Goal: Task Accomplishment & Management: Manage account settings

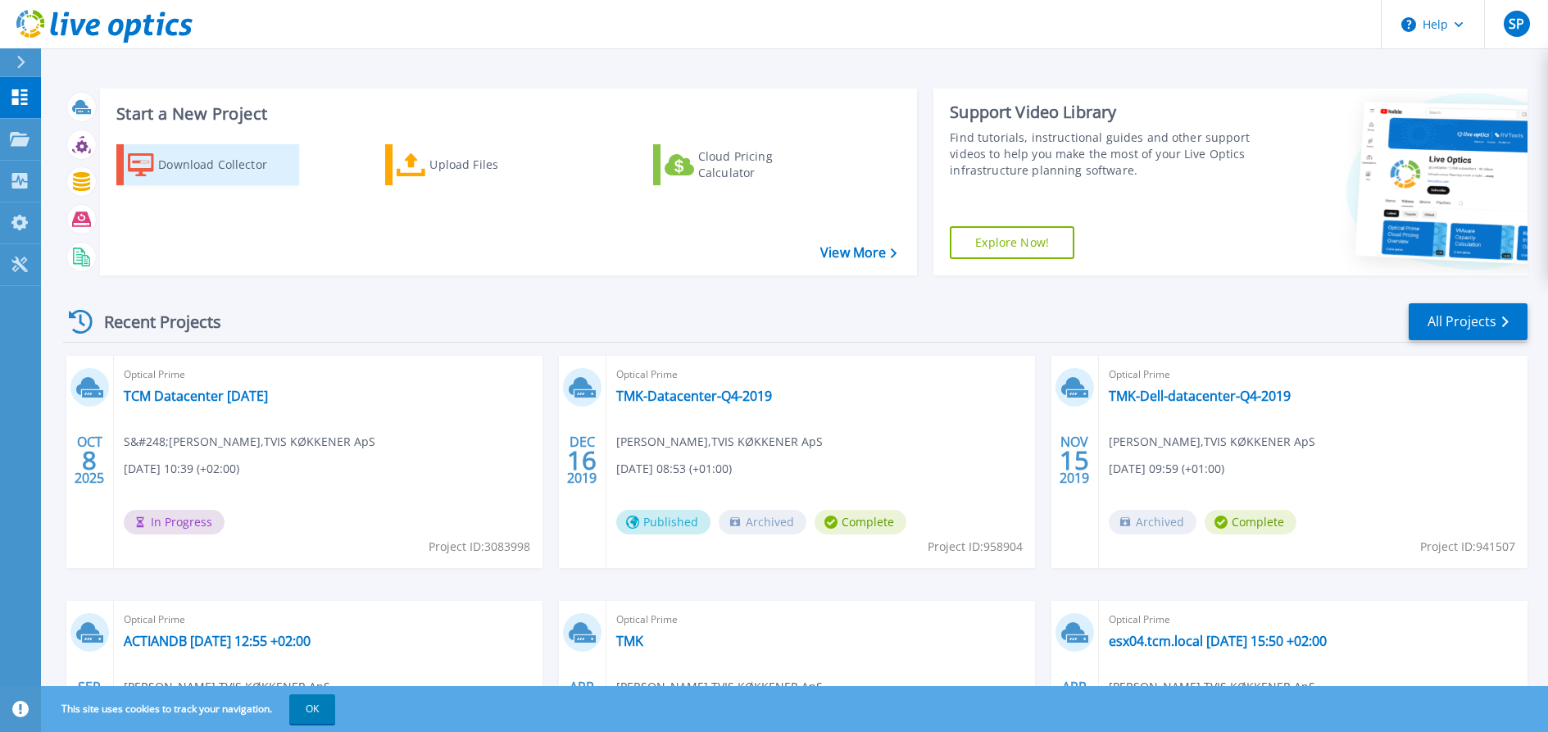
click at [215, 166] on div "Download Collector" at bounding box center [223, 164] width 131 height 33
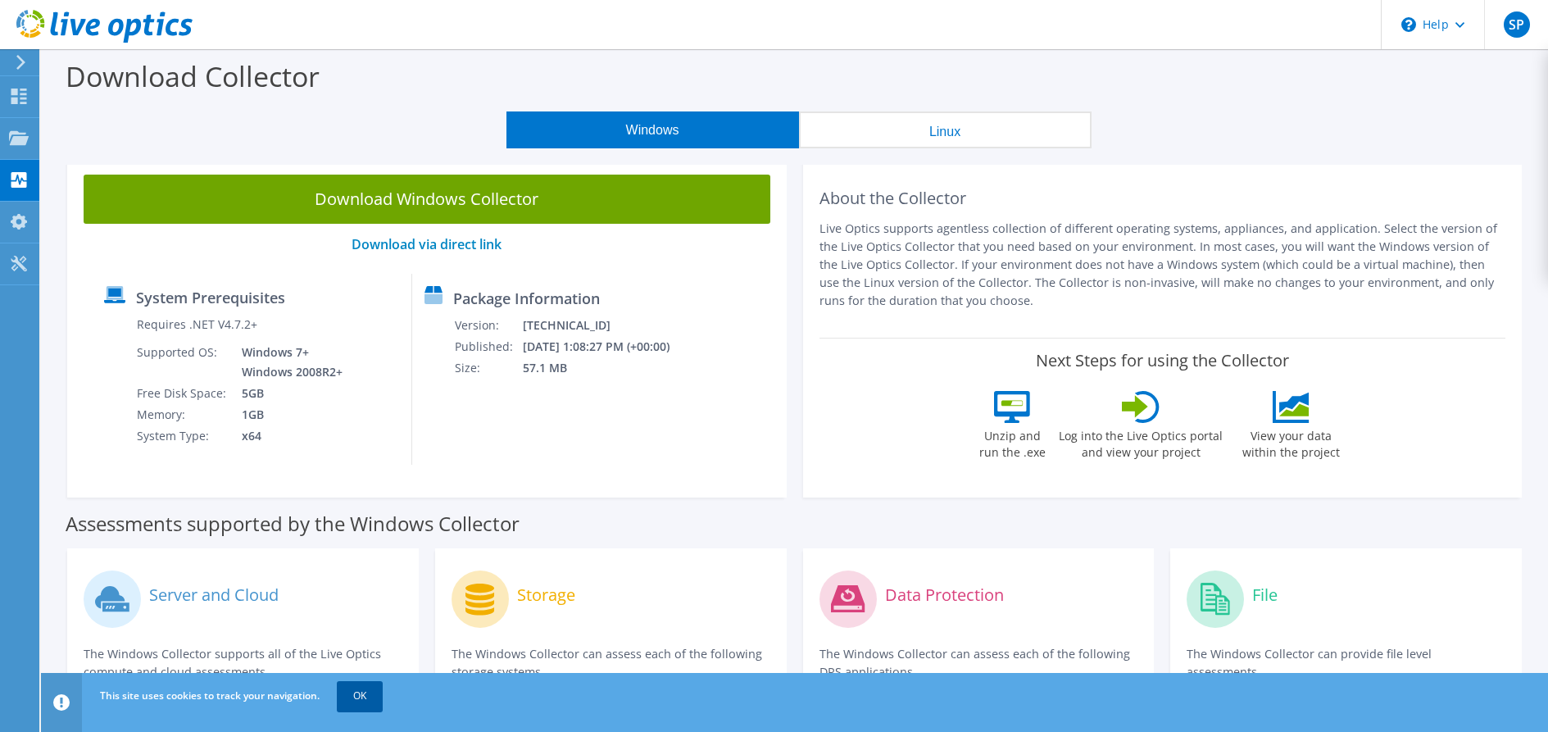
click at [350, 684] on link "OK" at bounding box center [360, 696] width 46 height 30
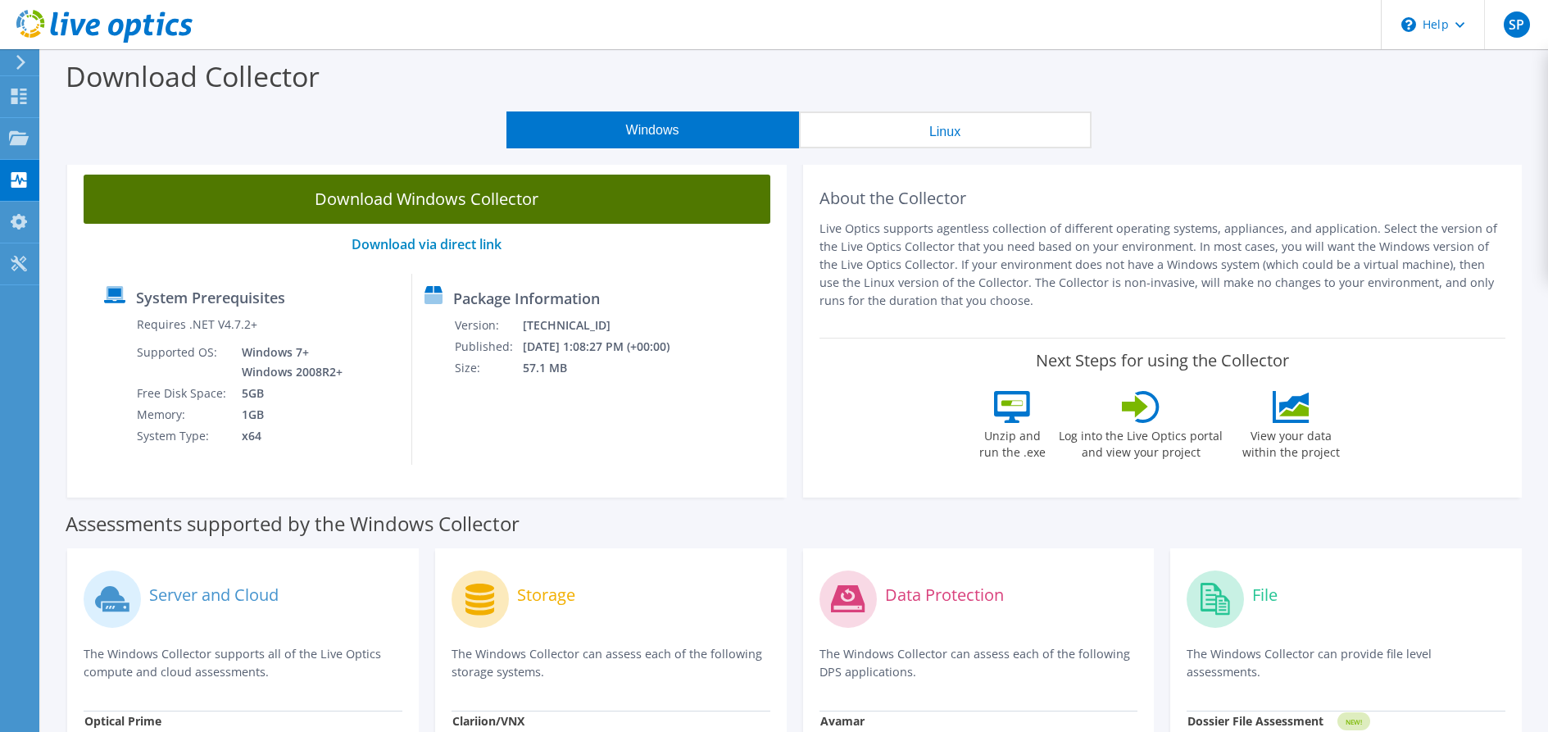
click at [442, 204] on link "Download Windows Collector" at bounding box center [427, 199] width 687 height 49
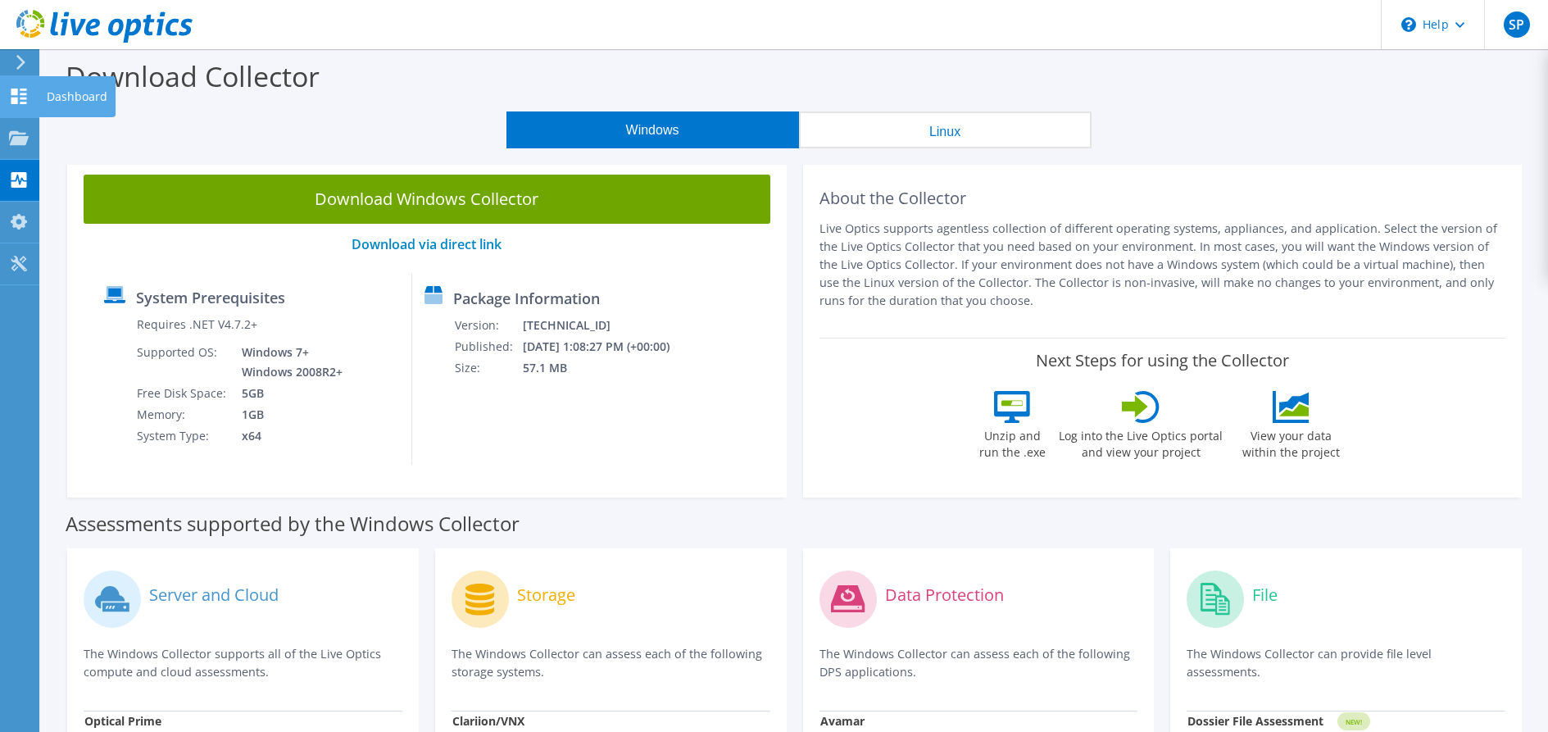
click at [18, 102] on icon at bounding box center [19, 97] width 20 height 16
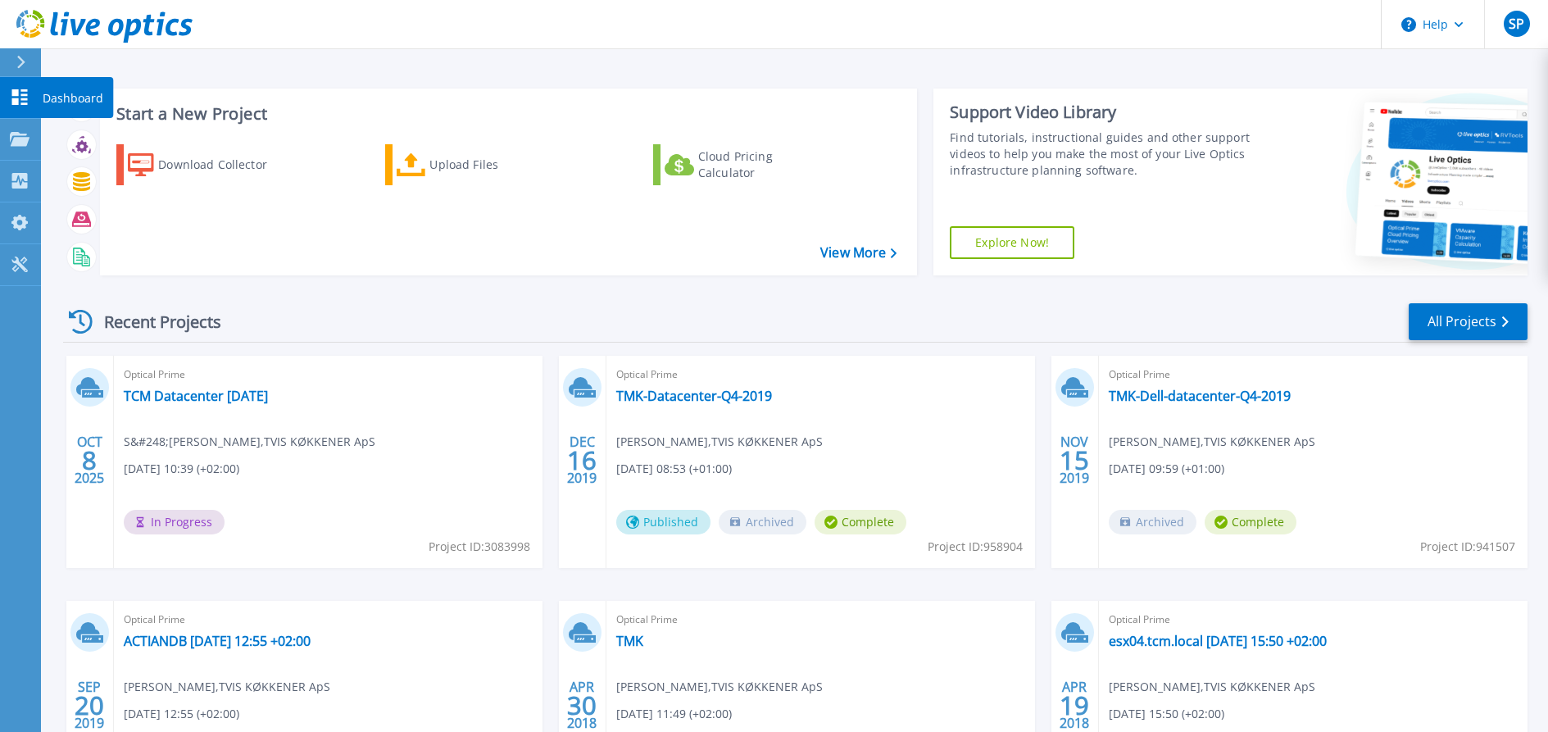
click at [16, 103] on icon at bounding box center [20, 97] width 16 height 16
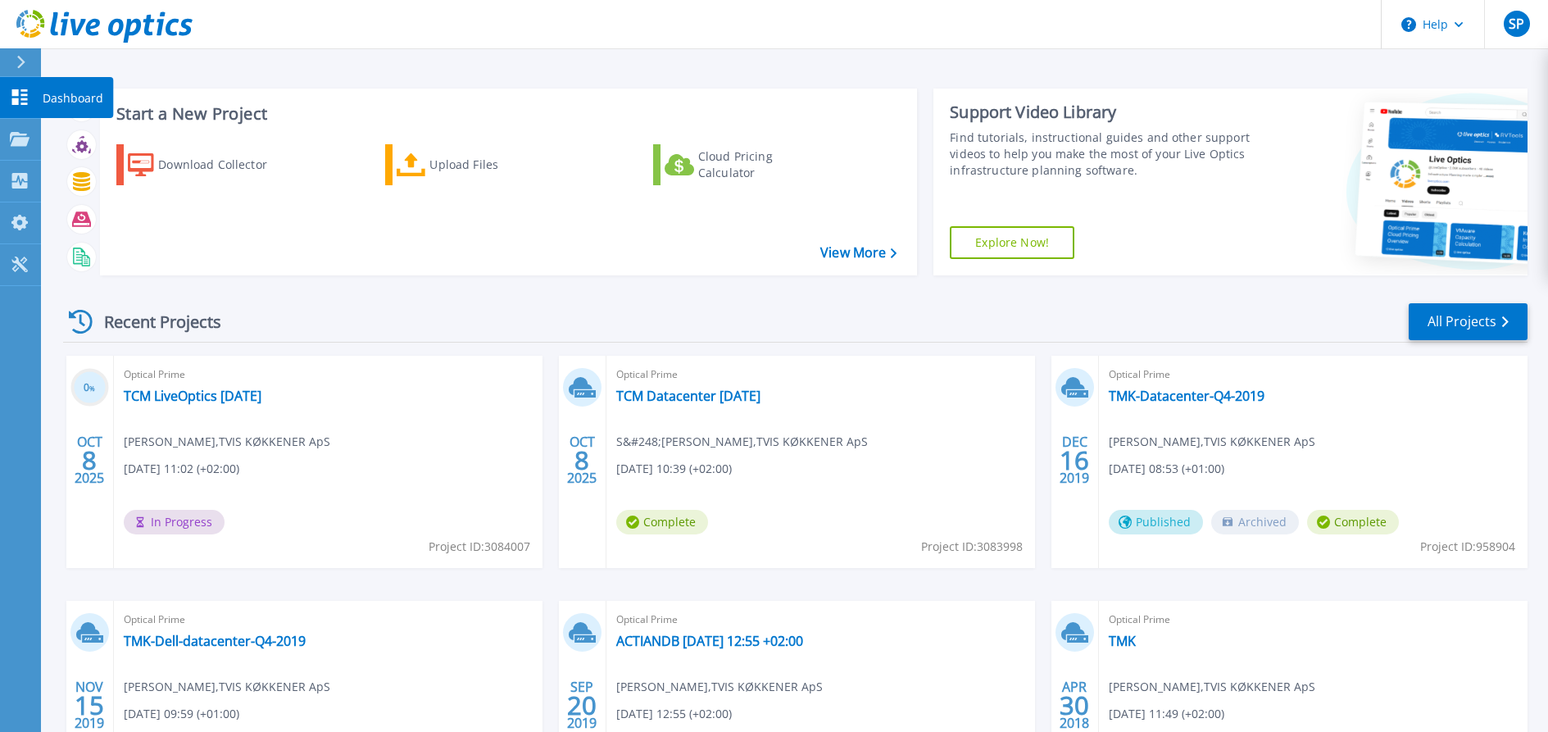
click at [24, 94] on icon at bounding box center [20, 97] width 16 height 16
click at [20, 64] on icon at bounding box center [20, 62] width 9 height 13
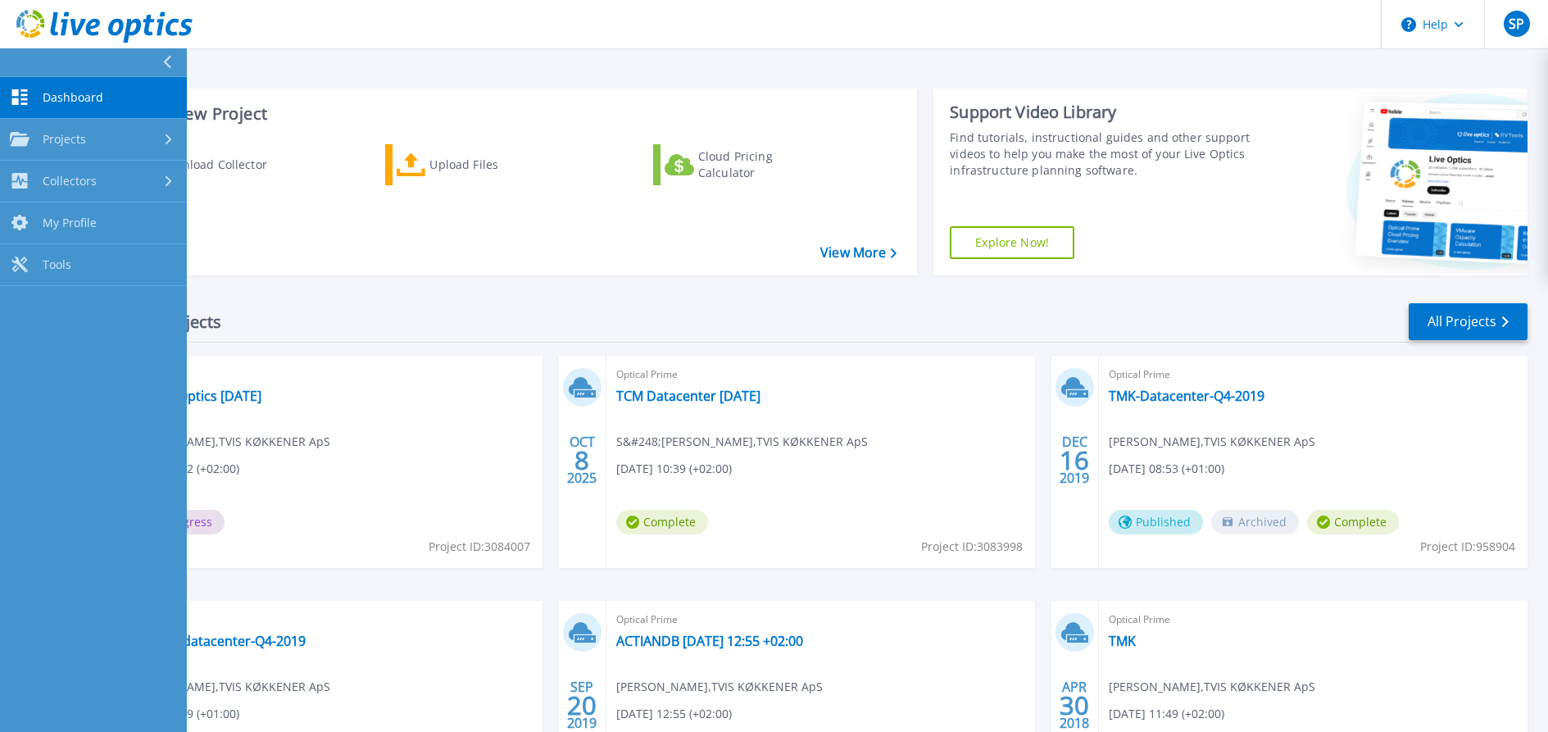
click at [76, 102] on span "Dashboard" at bounding box center [73, 97] width 61 height 15
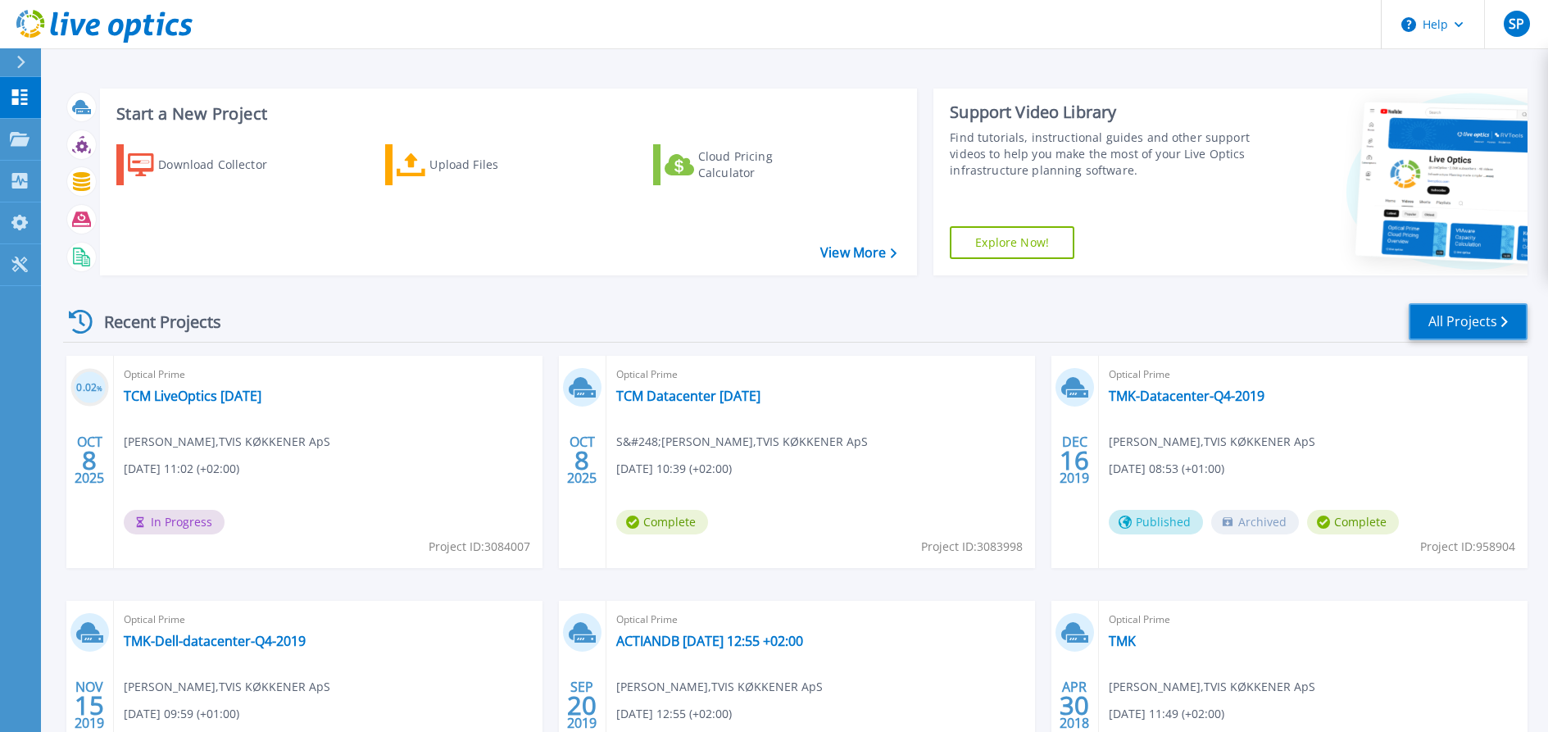
click at [1483, 320] on link "All Projects" at bounding box center [1468, 321] width 119 height 37
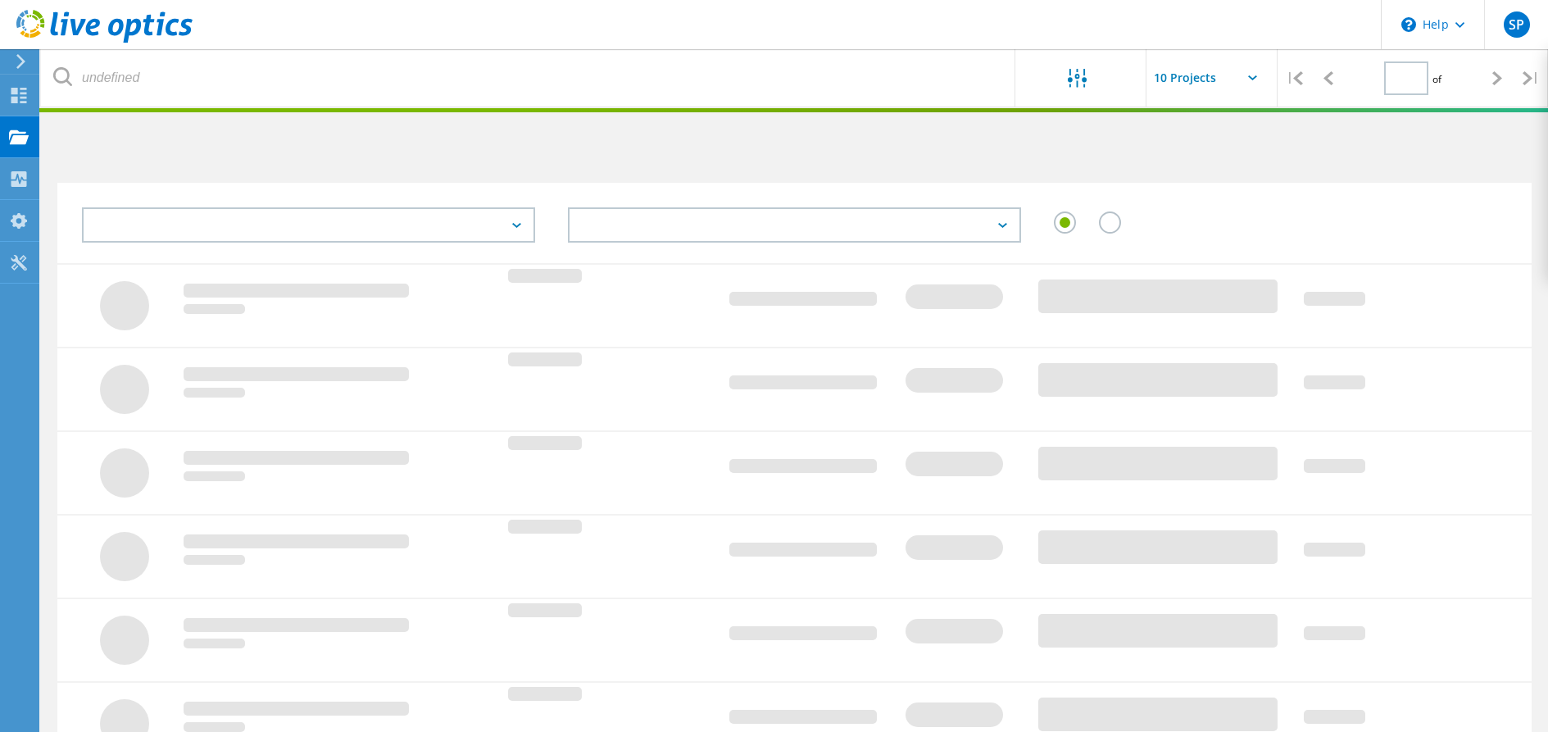
type input "1"
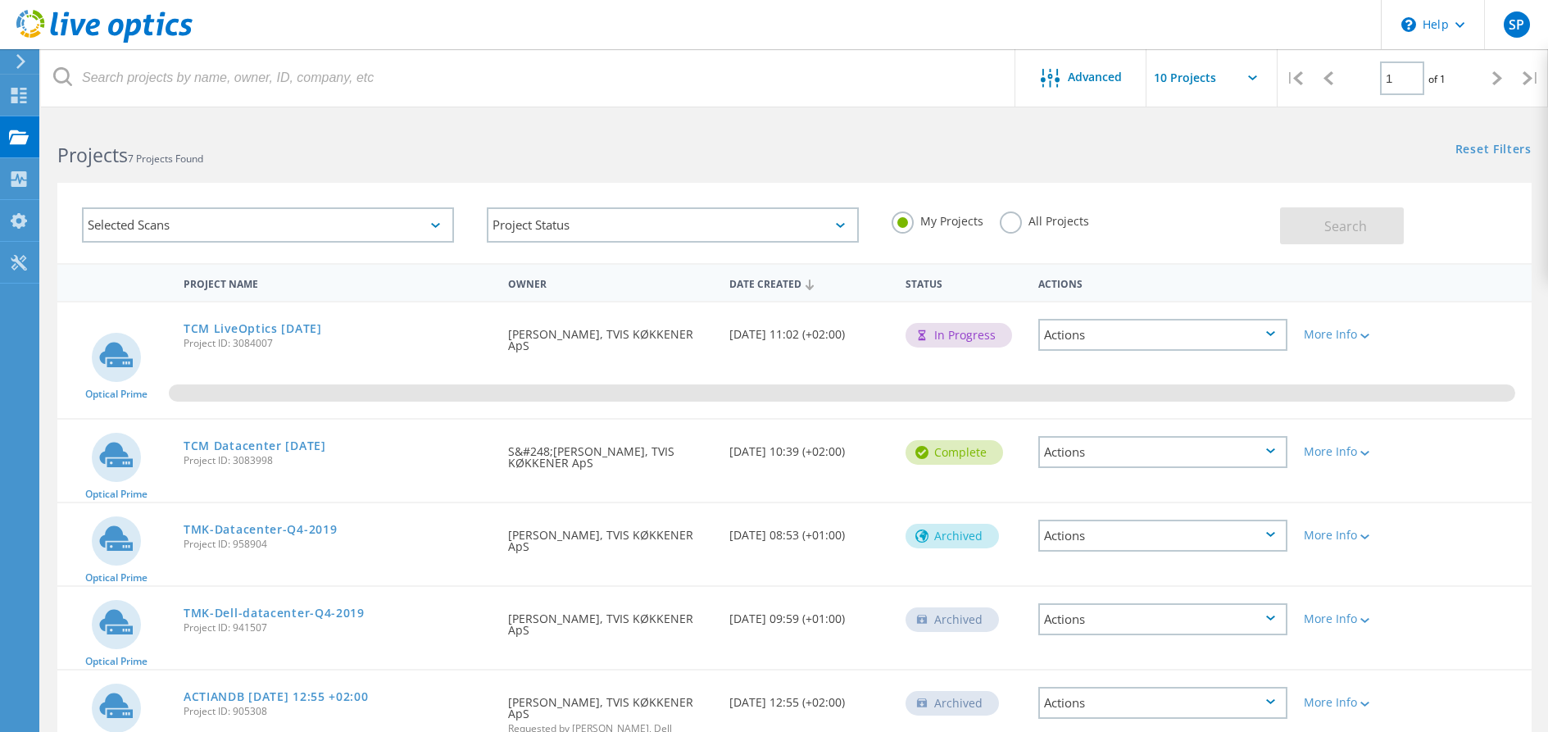
click at [1269, 454] on div "Actions" at bounding box center [1162, 452] width 249 height 32
click at [1089, 494] on div "Delete" at bounding box center [1163, 490] width 246 height 25
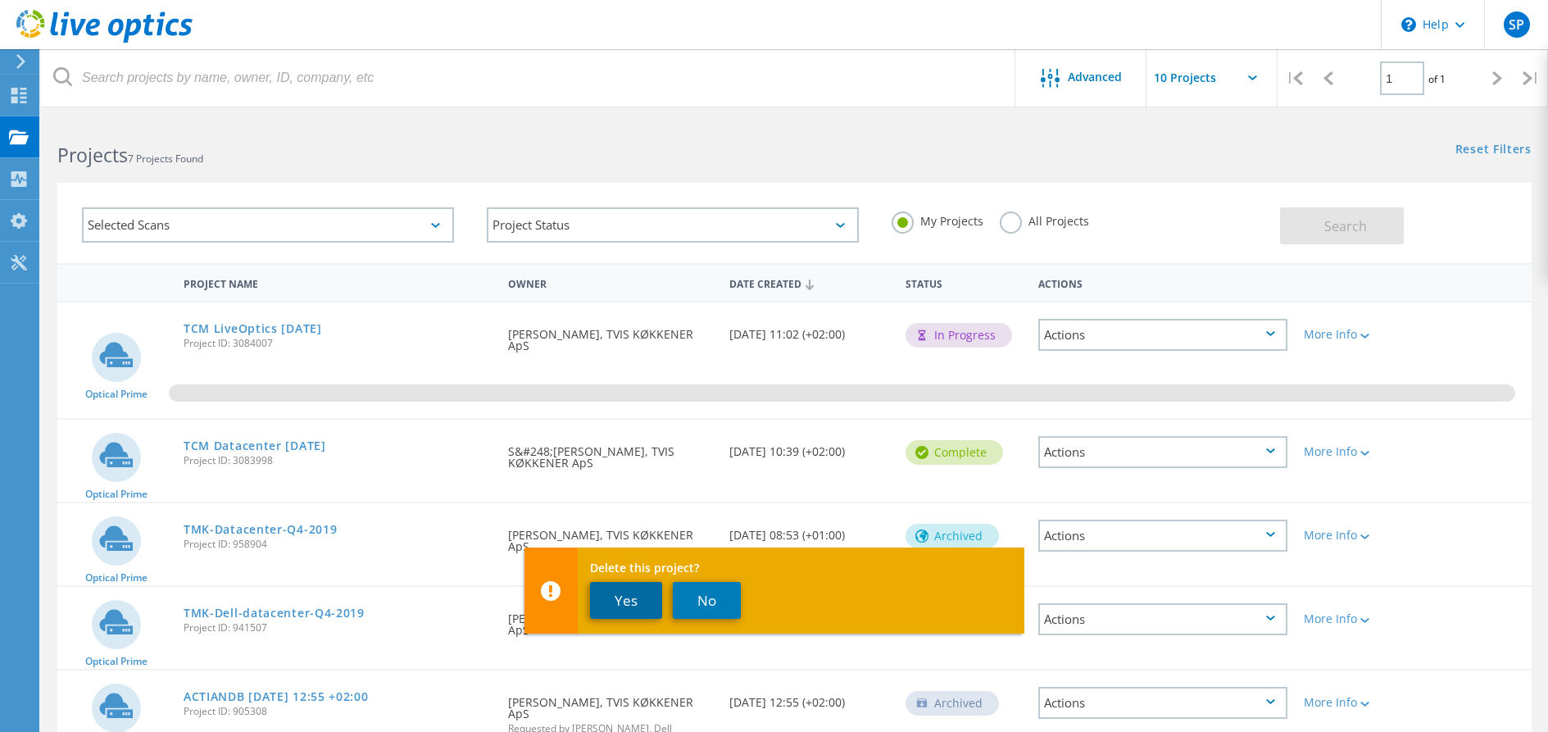
click at [640, 598] on button "Yes" at bounding box center [626, 600] width 72 height 37
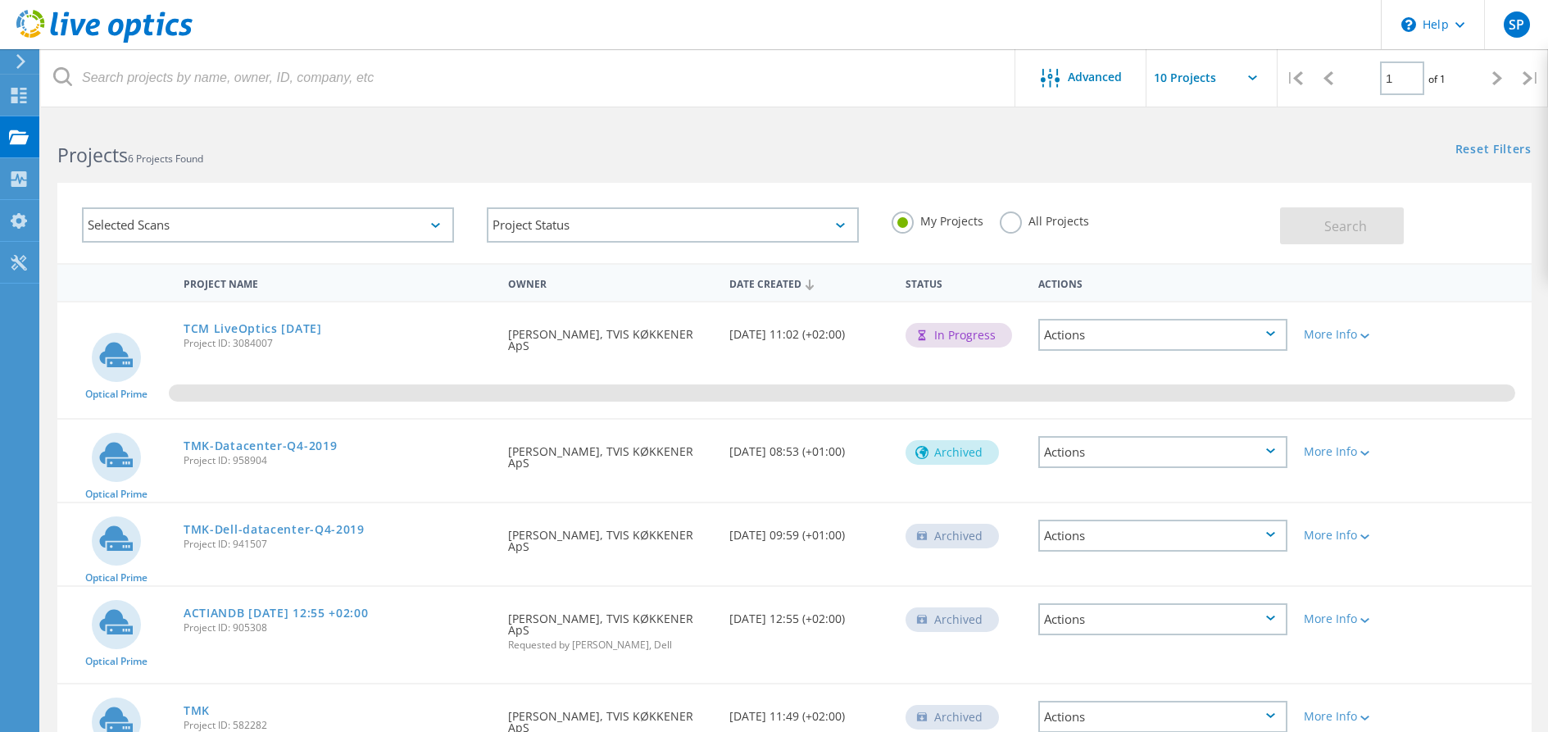
click at [865, 145] on div "Reset Filters Show Filters" at bounding box center [1170, 134] width 753 height 30
click at [25, 98] on use at bounding box center [19, 96] width 16 height 16
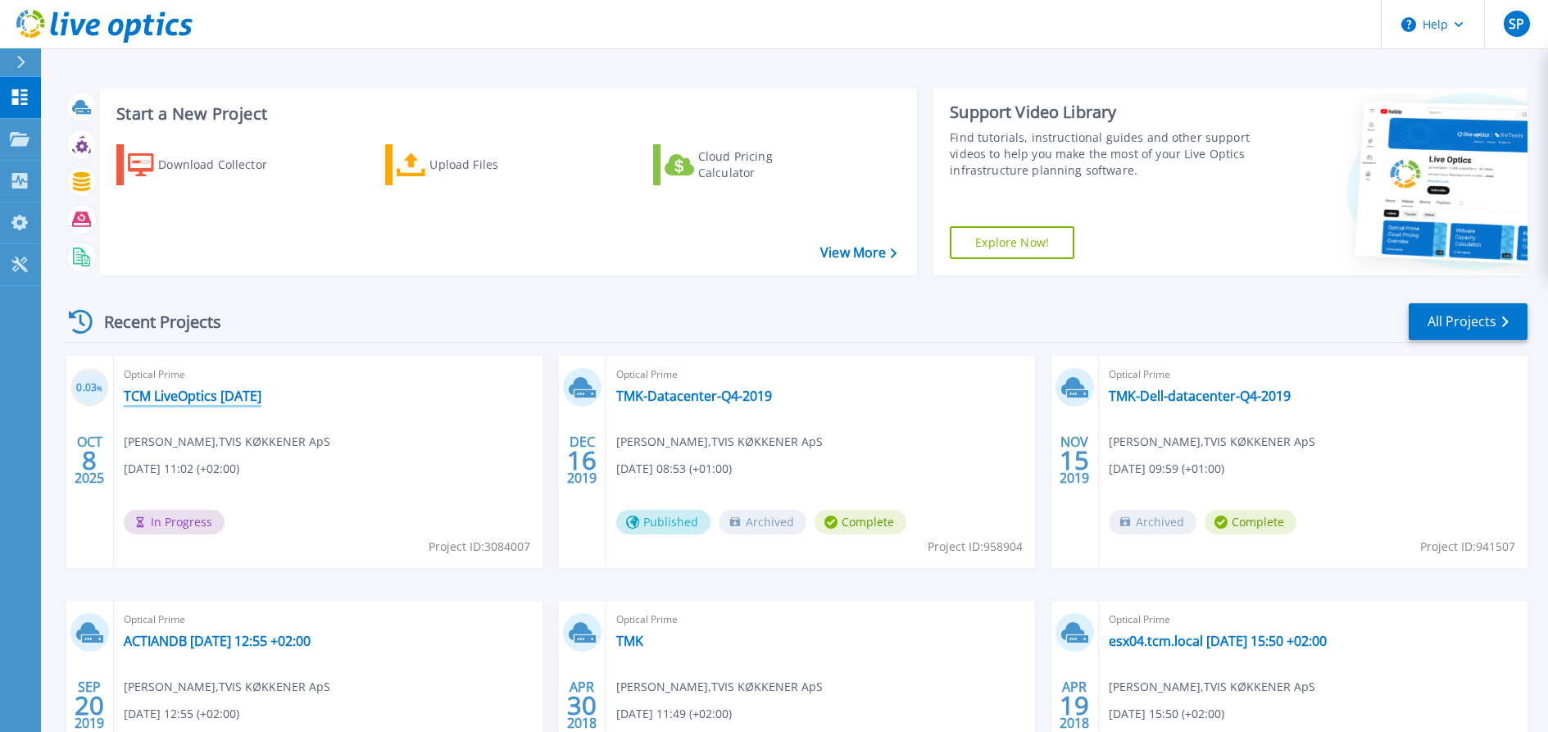
click at [196, 398] on link "TCM LiveOptics [DATE]" at bounding box center [193, 396] width 138 height 16
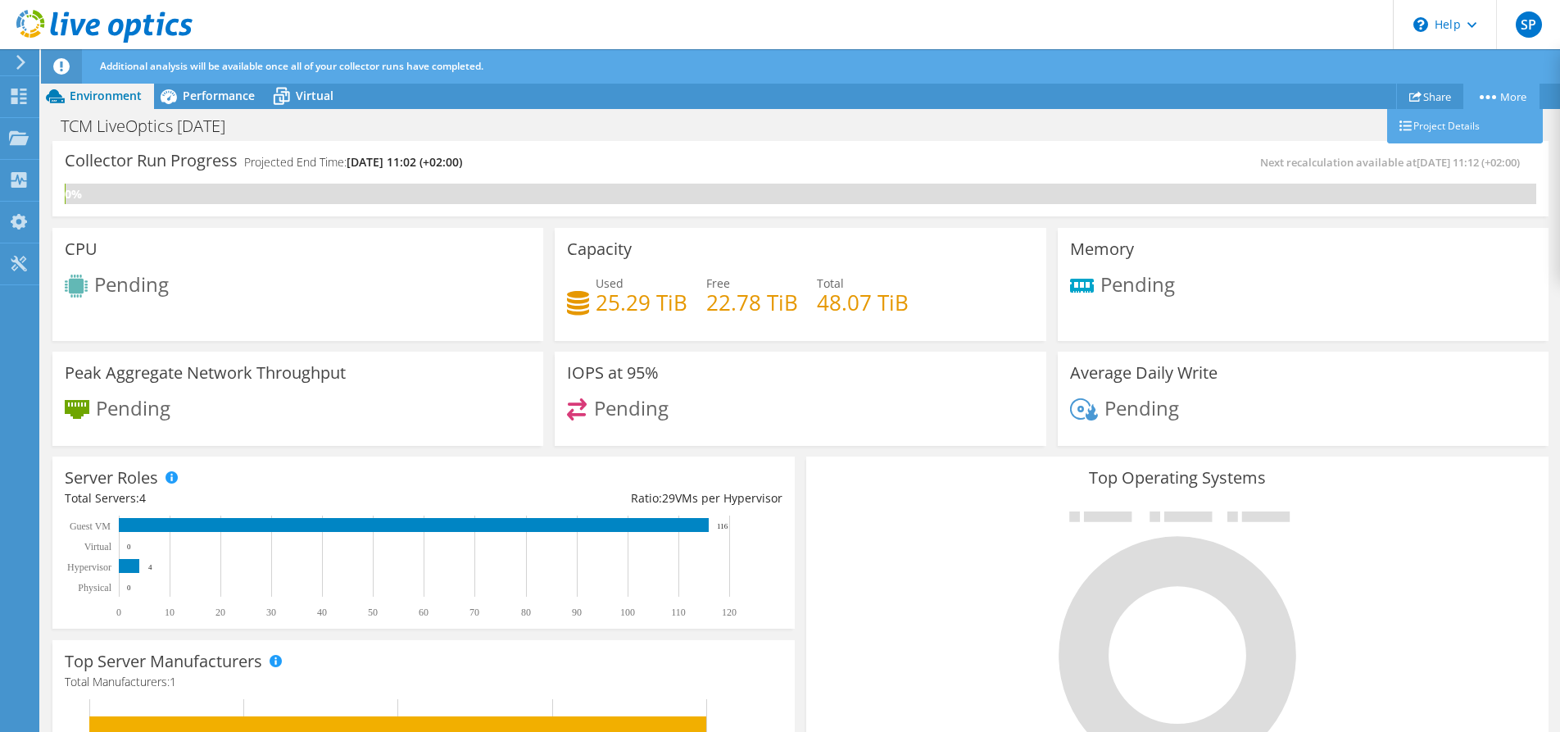
click at [1505, 98] on link "More" at bounding box center [1502, 96] width 76 height 25
click at [1468, 125] on link "Project Details" at bounding box center [1466, 126] width 156 height 34
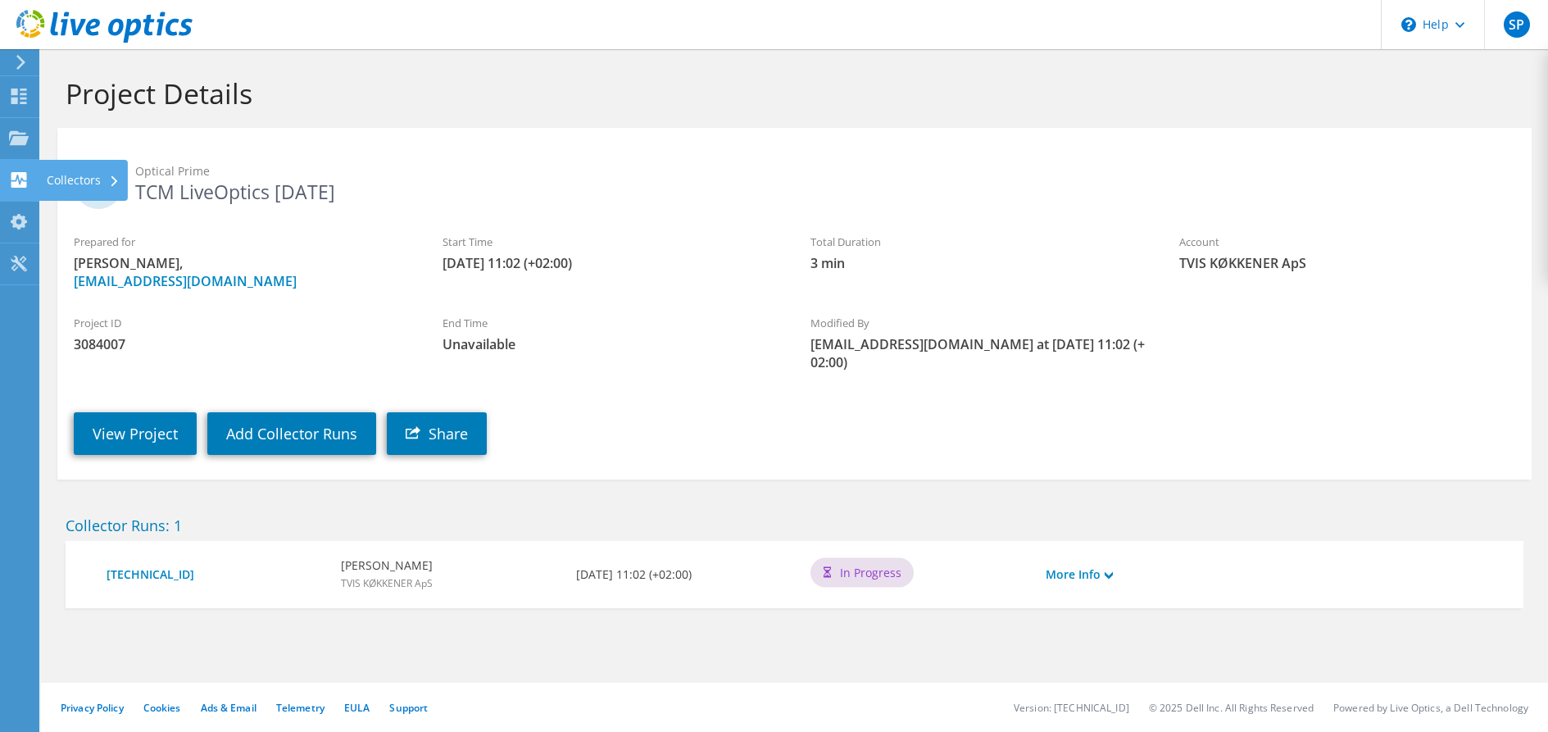
click at [25, 180] on icon at bounding box center [19, 180] width 20 height 16
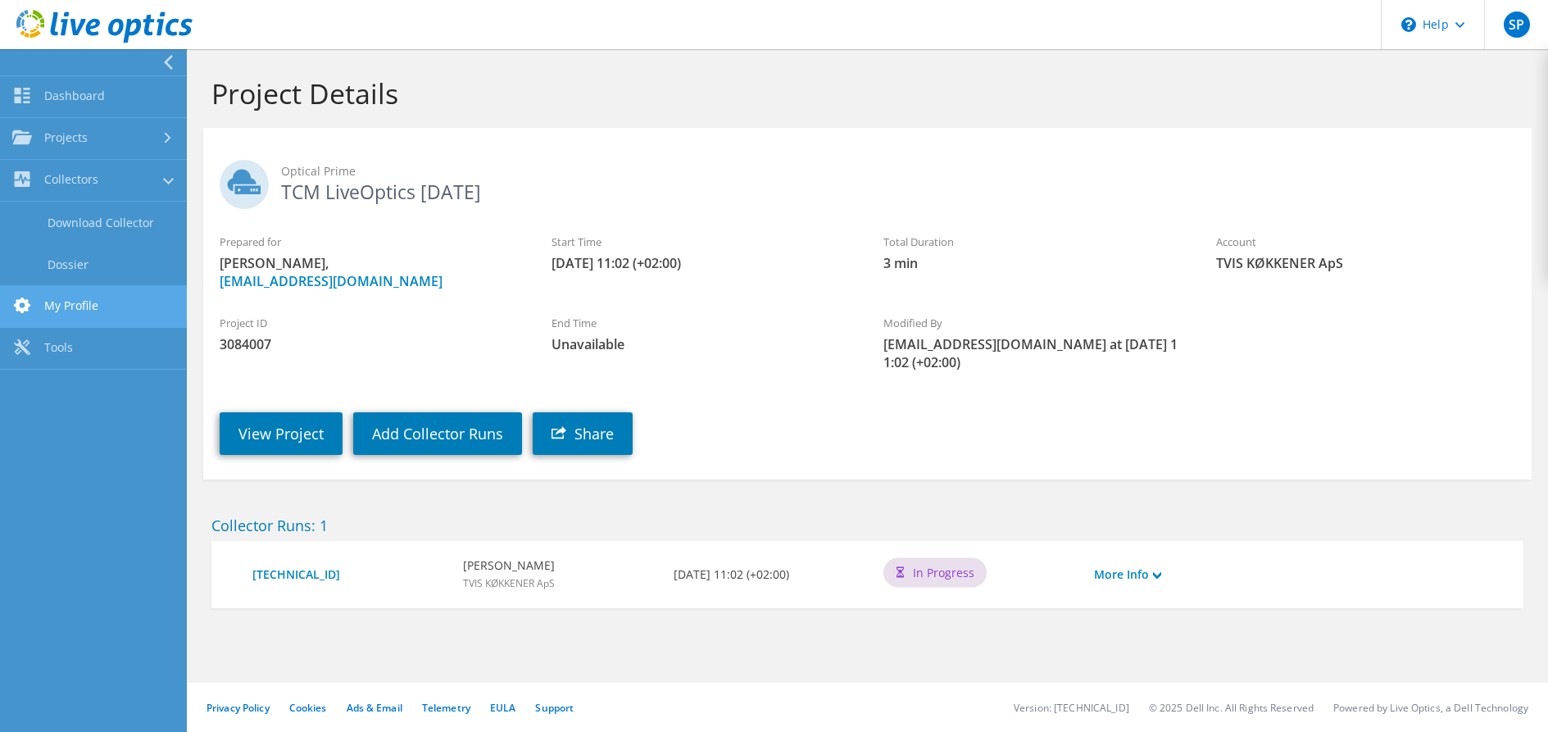
click at [68, 307] on link "My Profile" at bounding box center [93, 307] width 187 height 42
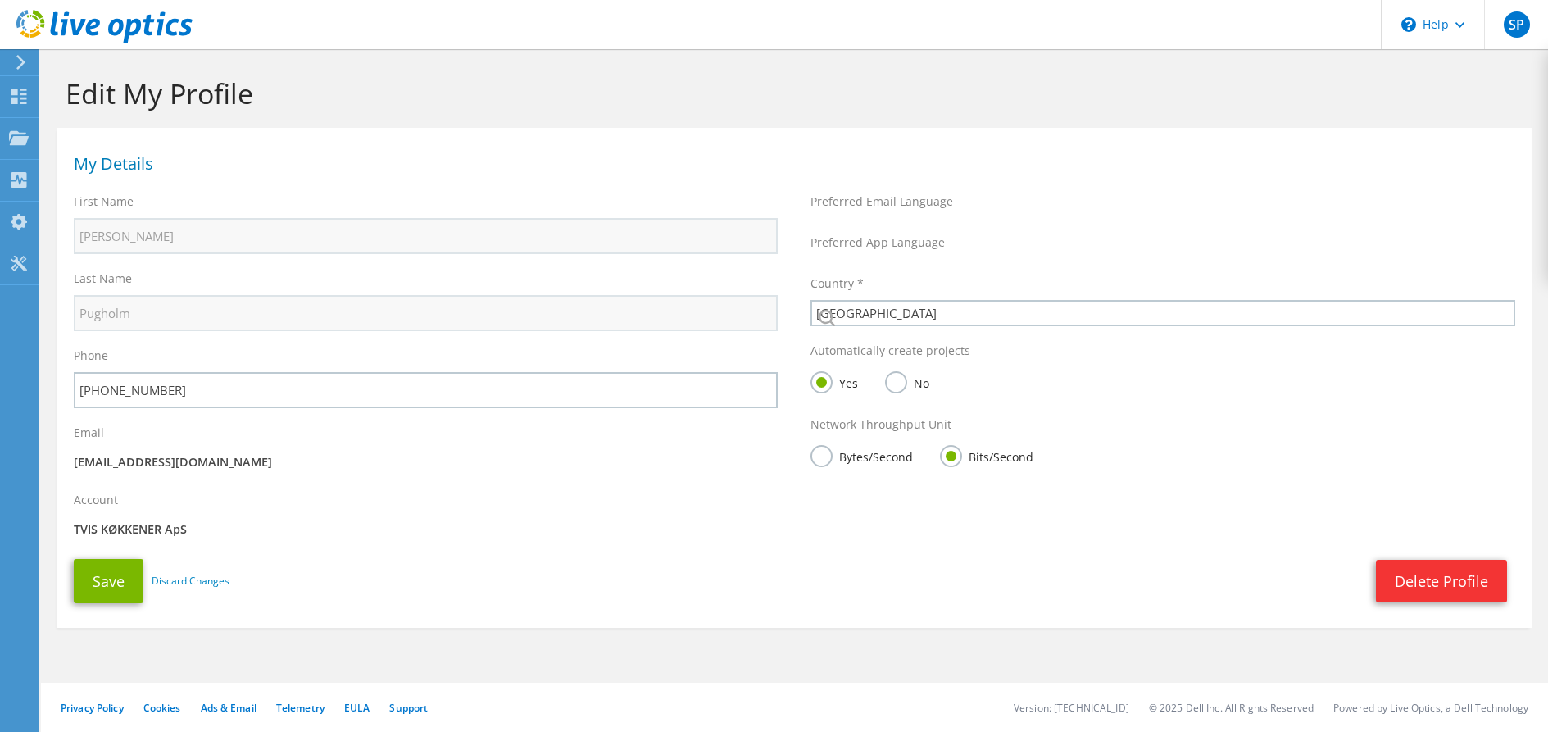
select select "58"
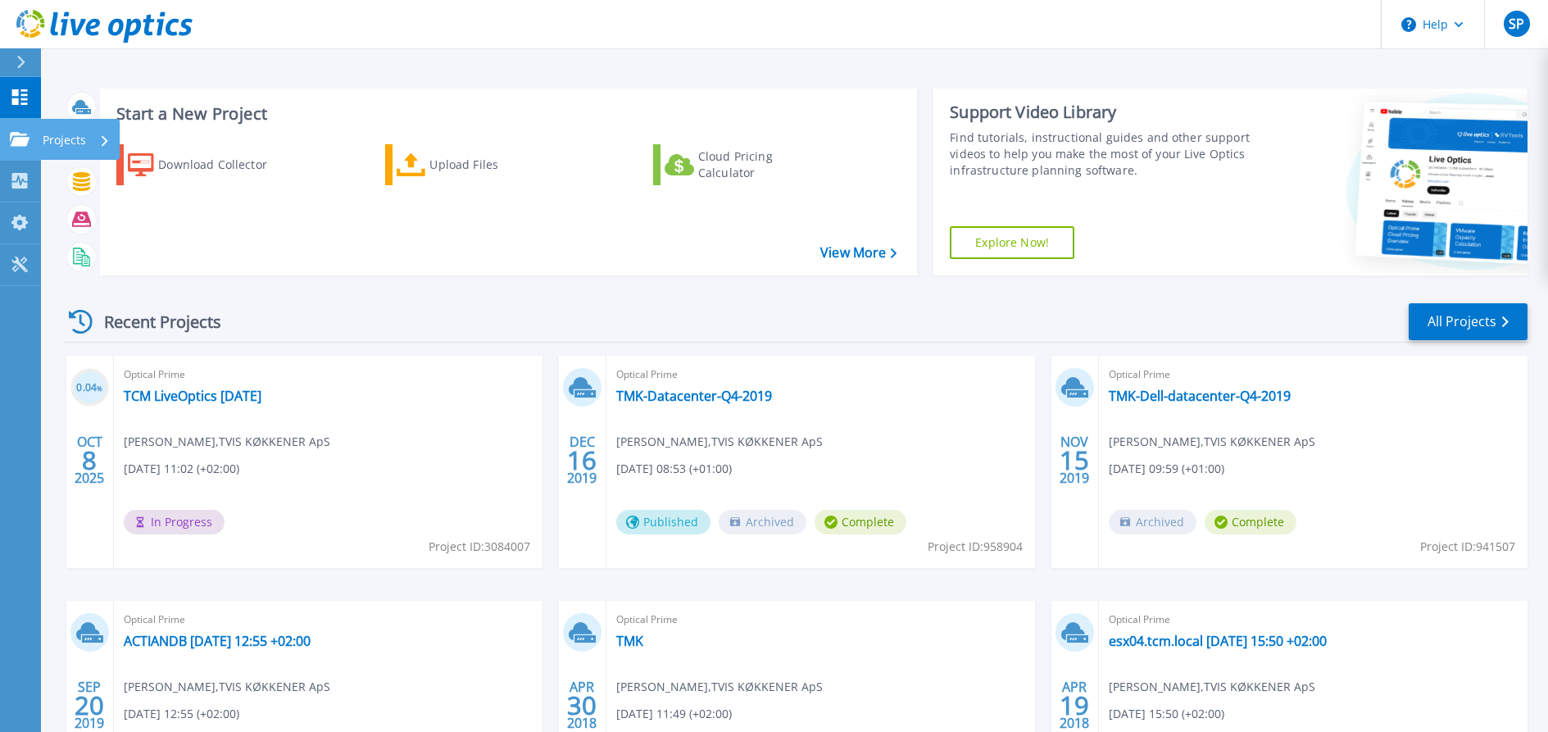
click at [18, 143] on icon at bounding box center [20, 139] width 20 height 14
